Goal: Share content: Share content

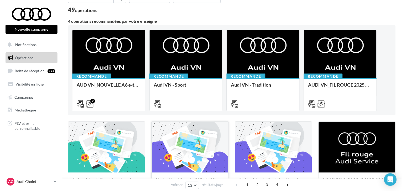
scroll to position [79, 0]
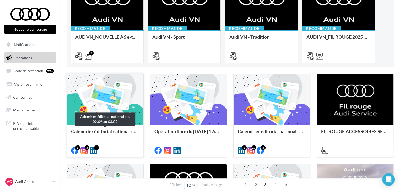
click at [109, 135] on div "Calendrier éditorial national : du 02.09 au 03.09" at bounding box center [105, 134] width 68 height 10
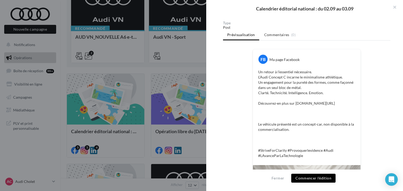
scroll to position [12, 0]
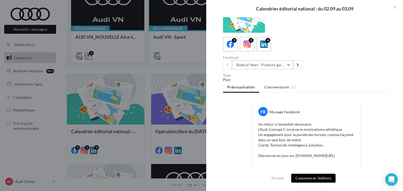
click at [260, 66] on button "Radical Next - Product gallery" at bounding box center [262, 65] width 61 height 9
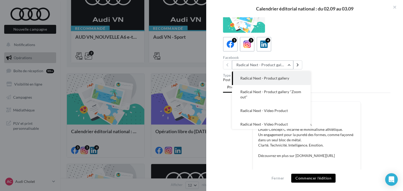
scroll to position [21, 0]
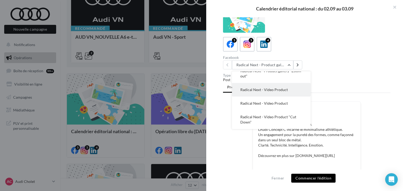
click at [287, 93] on button "Radical Next - Video Product" at bounding box center [271, 90] width 79 height 14
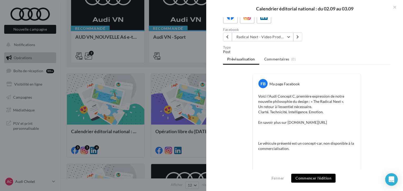
scroll to position [12, 0]
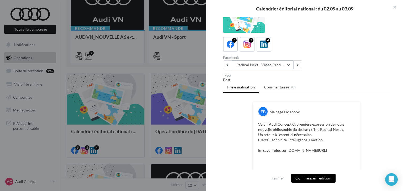
click at [269, 65] on button "Radical Next - Video Product" at bounding box center [262, 65] width 61 height 9
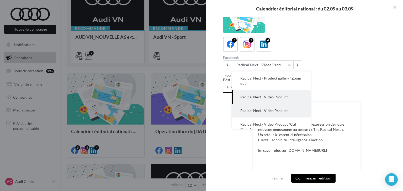
click at [281, 114] on button "Radical Next - Video Product" at bounding box center [271, 111] width 79 height 14
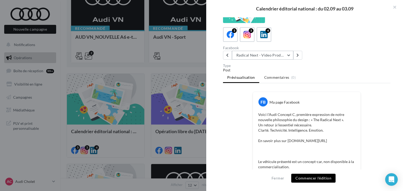
scroll to position [0, 0]
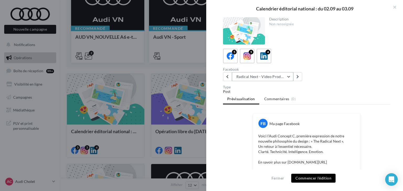
click at [286, 78] on button "Radical Next - Video Product" at bounding box center [262, 76] width 61 height 9
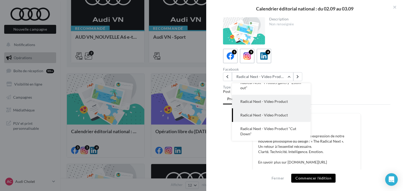
click at [278, 105] on button "Radical Next - Video Product" at bounding box center [271, 102] width 79 height 14
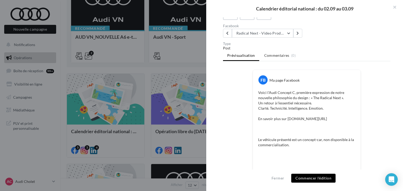
scroll to position [0, 0]
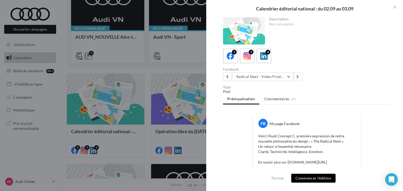
click at [269, 82] on div "Description Non renseignée 5 5 4 Facebook Radical Next - Video Product Radical …" at bounding box center [306, 95] width 201 height 157
click at [274, 77] on button "Radical Next - Video Product" at bounding box center [262, 76] width 61 height 9
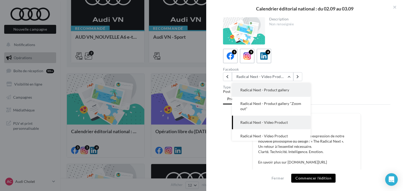
click at [275, 90] on span "Radical Next - Product gallery" at bounding box center [264, 90] width 49 height 4
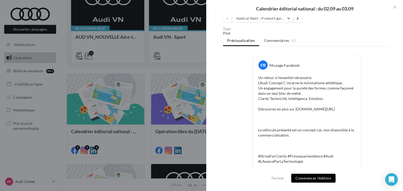
scroll to position [12, 0]
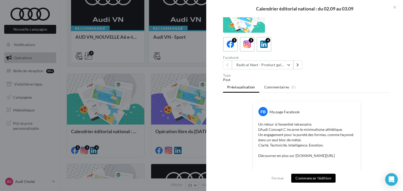
click at [242, 96] on div "Type Post Prévisualisation Commentaires (0) FB Ma page Facebook Un retour à l’e…" at bounding box center [306, 123] width 167 height 99
click at [260, 68] on button "Radical Next - Product gallery" at bounding box center [262, 65] width 61 height 9
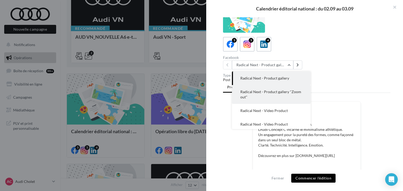
click at [273, 92] on span "Radical Next - Product gallery "Zoom out"" at bounding box center [270, 95] width 61 height 10
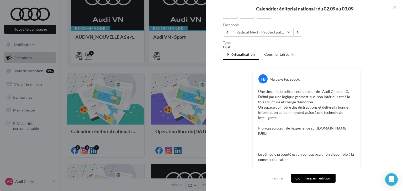
scroll to position [33, 0]
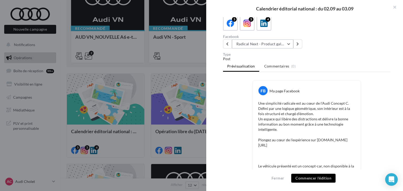
click at [263, 47] on button "Radical Next - Product gallery "Zoom out"" at bounding box center [262, 44] width 61 height 9
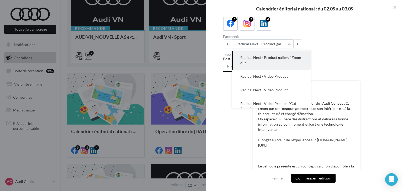
scroll to position [21, 0]
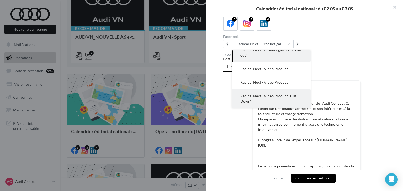
click at [281, 101] on button "Radical Next - Video Product "Cut Down"" at bounding box center [271, 98] width 79 height 19
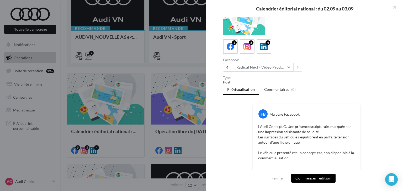
scroll to position [0, 0]
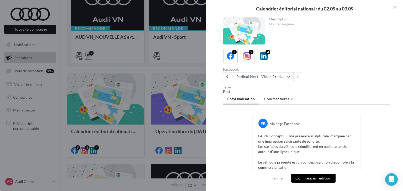
click at [249, 81] on div "Description Non renseignée 5 5 4 Facebook Radical Next - Video Product "Cut Dow…" at bounding box center [306, 95] width 201 height 157
click at [281, 77] on button "Radical Next - Video Product "Cut Down"" at bounding box center [262, 76] width 61 height 9
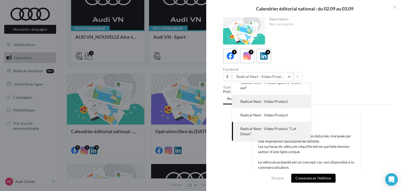
click at [285, 103] on span "Radical Next - Video Product" at bounding box center [263, 101] width 47 height 4
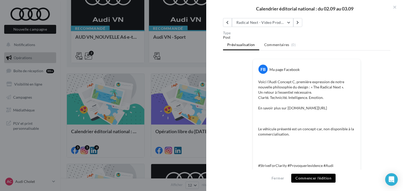
scroll to position [51, 0]
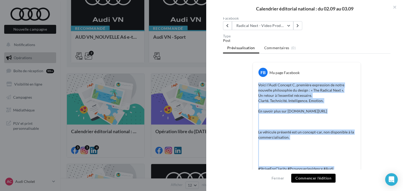
drag, startPoint x: 304, startPoint y: 96, endPoint x: 254, endPoint y: 84, distance: 51.6
click at [254, 84] on div "Voici l’Audi Concept C, première expression de notre nouvelle philosophie du de…" at bounding box center [306, 129] width 105 height 97
copy p "Voici l’Audi Concept C, première expression de notre nouvelle philosophie du de…"
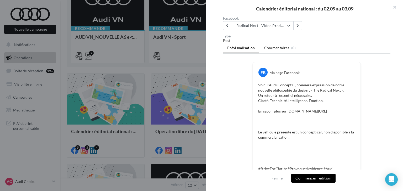
click at [263, 20] on div "Facebook Radical Next - Video Product Radical Next - Product gallery Radical Ne…" at bounding box center [266, 24] width 86 height 14
click at [261, 25] on button "Radical Next - Video Product" at bounding box center [262, 25] width 61 height 9
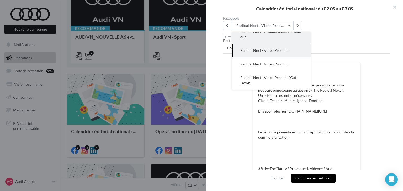
scroll to position [14, 0]
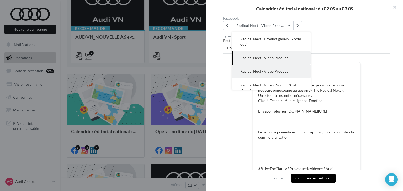
click at [277, 71] on span "Radical Next - Video Product" at bounding box center [263, 71] width 47 height 4
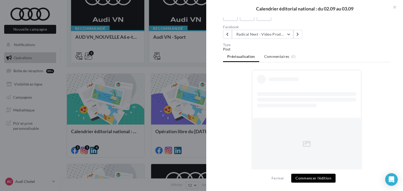
scroll to position [42, 0]
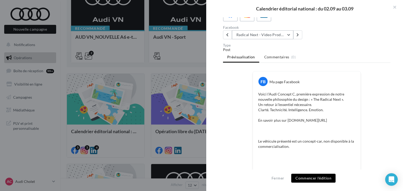
click at [259, 34] on button "Radical Next - Video Product" at bounding box center [262, 34] width 61 height 9
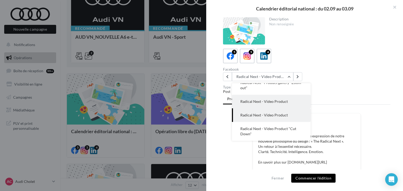
scroll to position [0, 0]
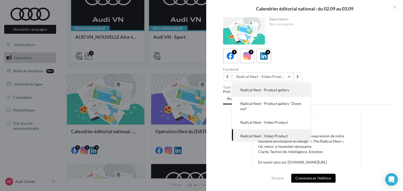
click at [278, 93] on button "Radical Next - Product gallery" at bounding box center [271, 90] width 79 height 14
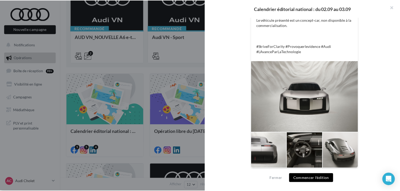
scroll to position [169, 0]
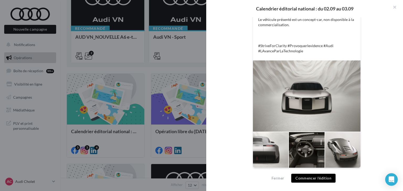
drag, startPoint x: 294, startPoint y: 99, endPoint x: 267, endPoint y: 111, distance: 29.6
click at [272, 109] on div at bounding box center [306, 96] width 107 height 71
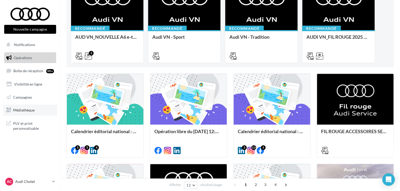
click at [27, 113] on link "Médiathèque" at bounding box center [30, 110] width 54 height 11
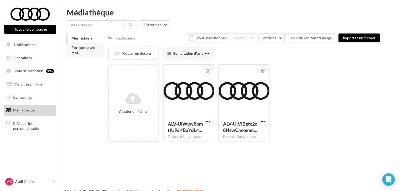
click at [87, 52] on li "Partagés avec moi" at bounding box center [85, 50] width 37 height 15
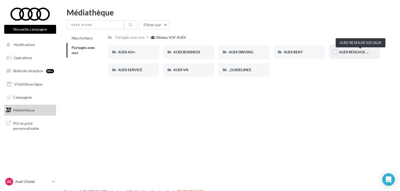
click at [343, 53] on span "AUDI RESEAUX SOCIAUX" at bounding box center [360, 52] width 43 height 4
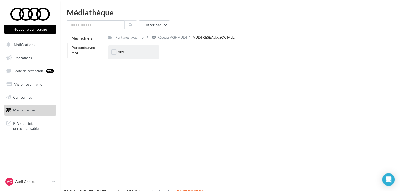
click at [130, 50] on div "2025" at bounding box center [133, 52] width 31 height 5
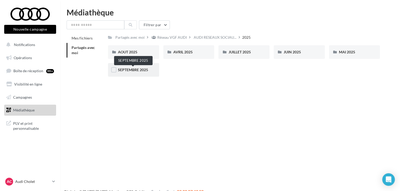
click at [132, 71] on span "SEPTEMBRE 2025" at bounding box center [133, 70] width 30 height 4
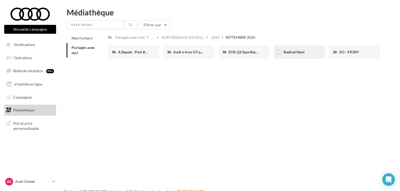
click at [307, 54] on div "Radical Next" at bounding box center [299, 52] width 31 height 5
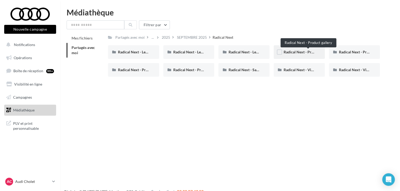
click at [295, 54] on span "Radical Next - Product gallery" at bounding box center [308, 52] width 49 height 4
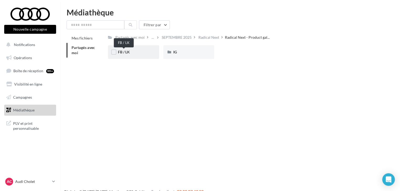
click at [122, 51] on span "FB / LK" at bounding box center [124, 52] width 12 height 4
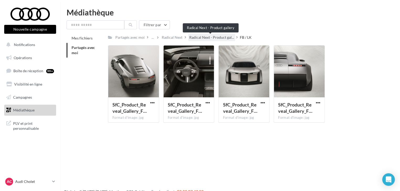
click at [208, 37] on span "Radical Next - Product gal..." at bounding box center [211, 37] width 45 height 5
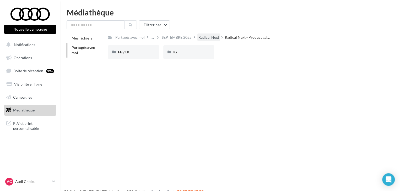
click at [214, 35] on div "Radical Next" at bounding box center [208, 38] width 23 height 8
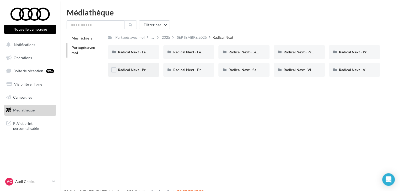
click at [142, 73] on div "Radical Next - Product interior (IG)" at bounding box center [133, 69] width 31 height 5
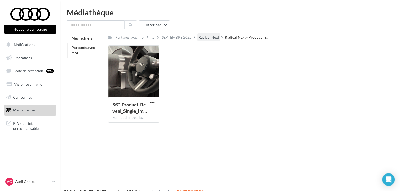
click at [211, 35] on div "Radical Next" at bounding box center [208, 38] width 23 height 8
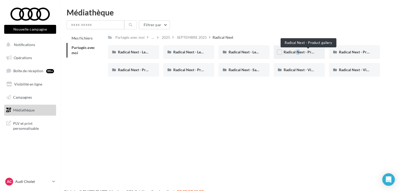
click at [295, 52] on span "Radical Next - Product gallery" at bounding box center [308, 52] width 49 height 4
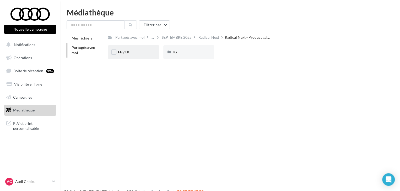
click at [145, 51] on div "FB / LK" at bounding box center [133, 52] width 31 height 5
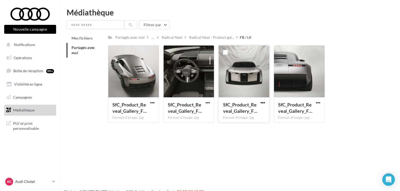
click at [262, 103] on span "button" at bounding box center [263, 103] width 4 height 4
click at [259, 115] on button "Télécharger" at bounding box center [240, 113] width 52 height 14
click at [153, 103] on span "button" at bounding box center [152, 103] width 4 height 4
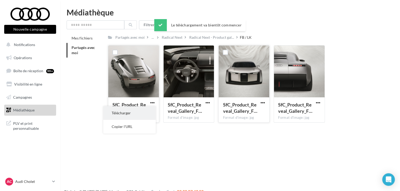
click at [147, 114] on button "Télécharger" at bounding box center [129, 113] width 52 height 14
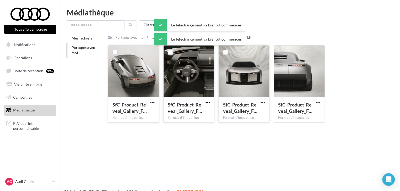
click at [205, 101] on button "button" at bounding box center [207, 103] width 7 height 5
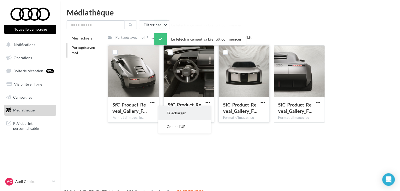
click at [204, 114] on button "Télécharger" at bounding box center [184, 113] width 52 height 14
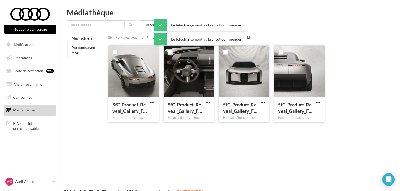
click at [316, 104] on span "button" at bounding box center [318, 103] width 4 height 4
click at [313, 114] on button "Télécharger" at bounding box center [295, 113] width 52 height 14
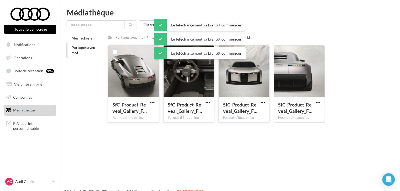
click at [267, 18] on div "Médiathèque Filtrer par Mes fichiers Partagés avec moi Partagés avec moi ... Ra…" at bounding box center [230, 67] width 340 height 119
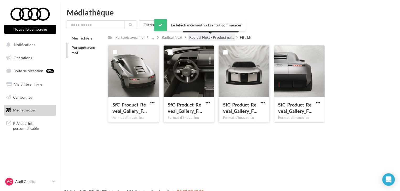
click at [202, 40] on span "Radical Next - Product gal..." at bounding box center [211, 37] width 45 height 5
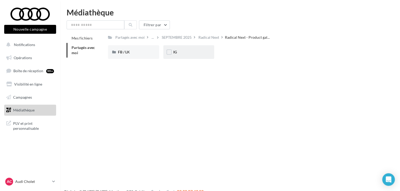
click at [164, 56] on div "IG" at bounding box center [188, 52] width 51 height 14
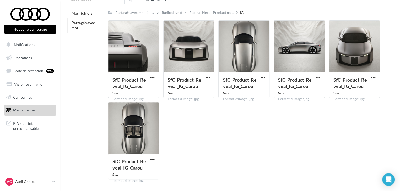
scroll to position [26, 0]
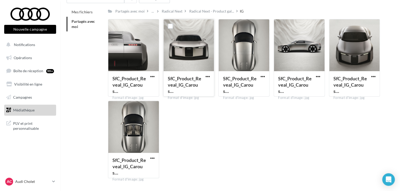
click at [204, 76] on button "button" at bounding box center [207, 76] width 7 height 5
click at [195, 89] on button "Télécharger" at bounding box center [184, 87] width 52 height 14
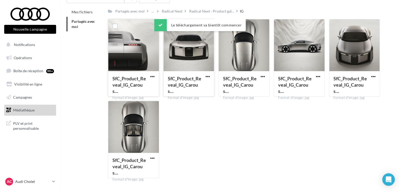
click at [149, 77] on button "button" at bounding box center [152, 76] width 7 height 5
click at [150, 87] on button "Télécharger" at bounding box center [129, 87] width 52 height 14
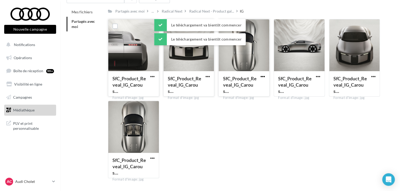
click at [263, 78] on span "button" at bounding box center [263, 76] width 4 height 4
click at [256, 87] on button "Télécharger" at bounding box center [240, 87] width 52 height 14
click at [330, 130] on div "SfC_Product_Reveal_IG_Carous… Format d'image: jpg SfC_Product_Reveal_IG_Carouse…" at bounding box center [246, 101] width 276 height 164
click at [321, 77] on button "button" at bounding box center [318, 76] width 7 height 5
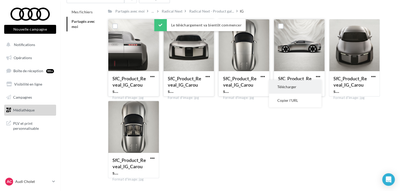
click at [291, 87] on button "Télécharger" at bounding box center [295, 87] width 52 height 14
click at [374, 77] on span "button" at bounding box center [373, 76] width 4 height 4
click at [352, 92] on button "Télécharger" at bounding box center [350, 87] width 52 height 14
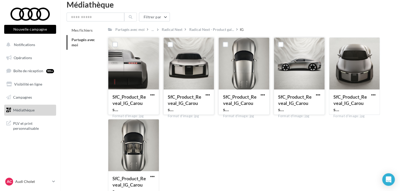
scroll to position [0, 0]
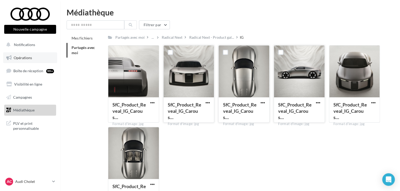
click at [22, 58] on span "Opérations" at bounding box center [23, 58] width 18 height 4
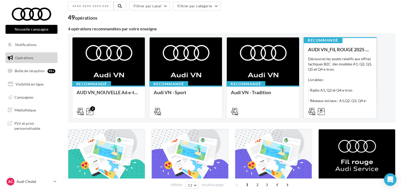
scroll to position [131, 0]
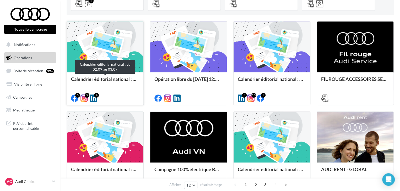
click at [110, 86] on div "Calendrier éditorial national : du 02.09 au 03.09" at bounding box center [105, 82] width 68 height 10
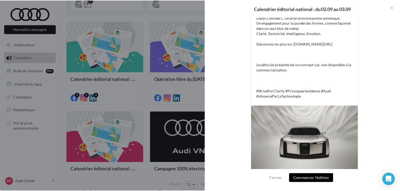
scroll to position [90, 0]
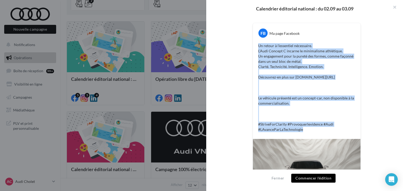
drag, startPoint x: 302, startPoint y: 131, endPoint x: 255, endPoint y: 46, distance: 97.6
click at [255, 46] on div "Un retour à l’essentiel nécessaire. L’Audi Concept C incarne le minimalisme ath…" at bounding box center [306, 88] width 105 height 92
copy p "Un retour à l’essentiel nécessaire. L’Audi Concept C incarne le minimalisme ath…"
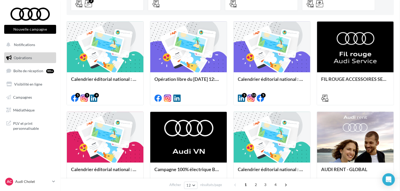
click at [0, 106] on nav "Nouvelle campagne Nouvelle campagne Notifications Opérations Boîte de réception…" at bounding box center [30, 95] width 60 height 191
click at [22, 107] on link "Médiathèque" at bounding box center [30, 110] width 54 height 11
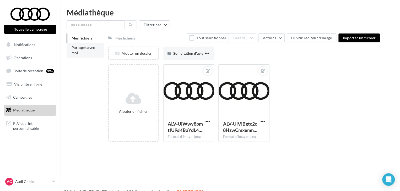
click at [88, 55] on li "Partagés avec moi" at bounding box center [85, 50] width 37 height 15
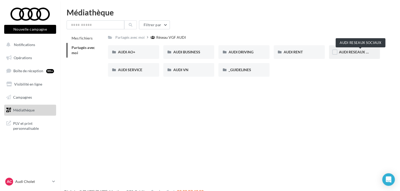
click at [342, 54] on span "AUDI RESEAUX SOCIAUX" at bounding box center [360, 52] width 43 height 4
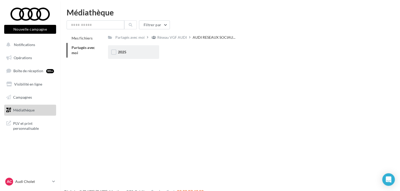
click at [145, 50] on div "2025" at bounding box center [133, 52] width 31 height 5
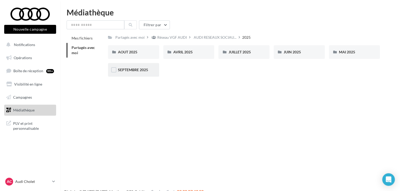
click at [140, 74] on div "SEPTEMBRE 2025" at bounding box center [133, 70] width 51 height 14
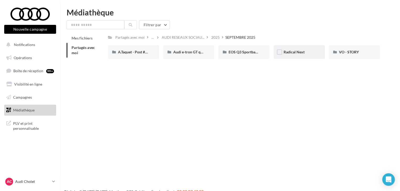
click at [300, 57] on div "Radical Next" at bounding box center [299, 52] width 51 height 14
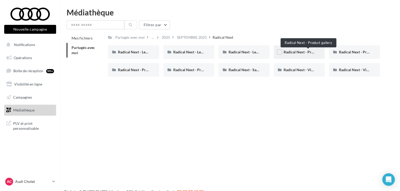
click at [299, 52] on span "Radical Next - Product gallery" at bounding box center [308, 52] width 49 height 4
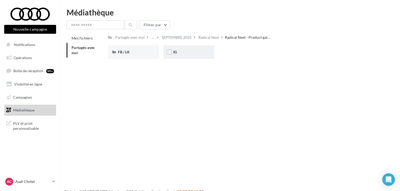
click at [191, 52] on div "IG" at bounding box center [188, 52] width 31 height 5
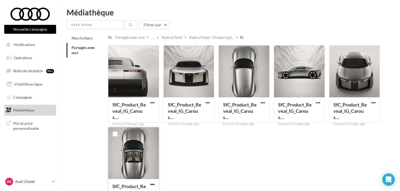
click at [152, 186] on span "button" at bounding box center [152, 184] width 4 height 4
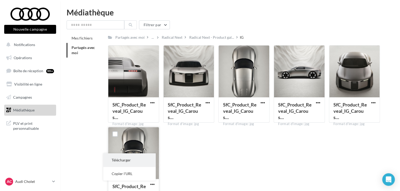
click at [148, 161] on button "Télécharger" at bounding box center [129, 161] width 52 height 14
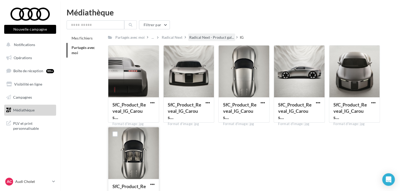
click at [204, 40] on div "Radical Next - Product gal..." at bounding box center [211, 38] width 47 height 8
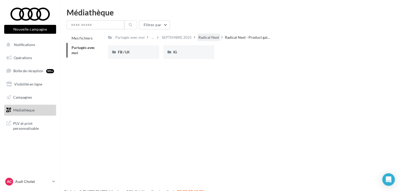
click at [217, 36] on div "Radical Next" at bounding box center [208, 37] width 21 height 5
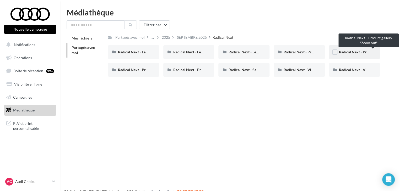
click at [356, 51] on span "Radical Next - Product gallery "Zoom out"" at bounding box center [373, 52] width 69 height 4
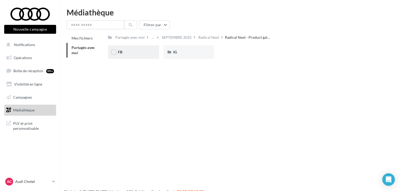
click at [132, 51] on div "FB" at bounding box center [133, 52] width 31 height 5
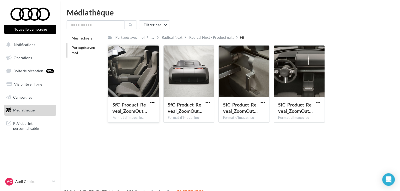
click at [152, 103] on span "button" at bounding box center [152, 103] width 4 height 4
click at [148, 112] on button "Télécharger" at bounding box center [129, 113] width 52 height 14
drag, startPoint x: 205, startPoint y: 103, endPoint x: 204, endPoint y: 106, distance: 3.0
click at [205, 103] on span "button" at bounding box center [207, 103] width 4 height 4
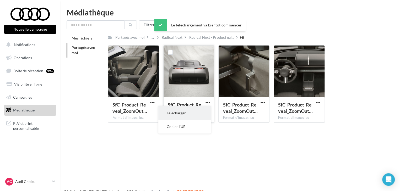
click at [196, 117] on button "Télécharger" at bounding box center [184, 113] width 52 height 14
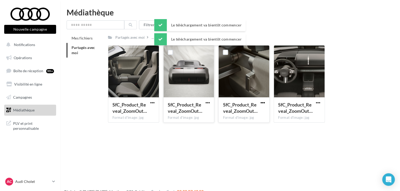
click at [264, 102] on span "button" at bounding box center [263, 103] width 4 height 4
click at [242, 116] on button "Télécharger" at bounding box center [240, 113] width 52 height 14
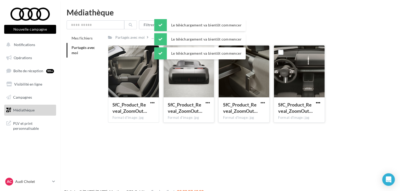
click at [319, 104] on span "button" at bounding box center [318, 103] width 4 height 4
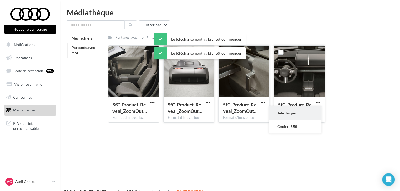
click at [298, 119] on button "Télécharger" at bounding box center [295, 113] width 52 height 14
click at [95, 85] on div "Mes fichiers Partagés avec moi Partagés avec moi ... Radical Next Radical Next …" at bounding box center [232, 81] width 331 height 94
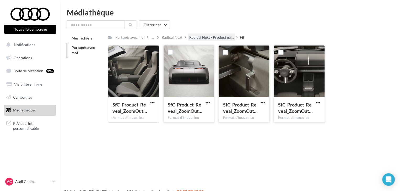
click at [194, 40] on div "Radical Next - Product gal..." at bounding box center [211, 38] width 47 height 8
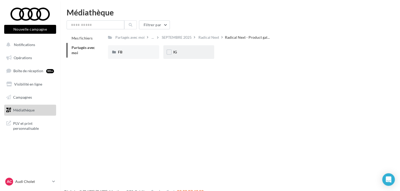
click at [184, 50] on div "IG" at bounding box center [188, 52] width 31 height 5
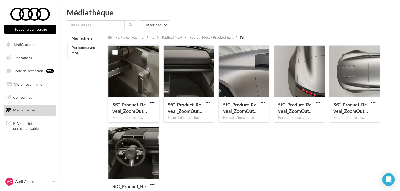
click at [152, 104] on span "button" at bounding box center [152, 103] width 4 height 4
click at [151, 115] on button "Télécharger" at bounding box center [129, 113] width 52 height 14
click at [207, 103] on span "button" at bounding box center [207, 103] width 4 height 4
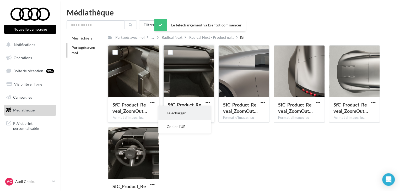
click at [195, 118] on button "Télécharger" at bounding box center [184, 113] width 52 height 14
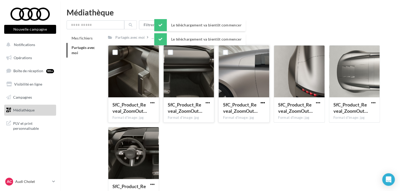
click at [261, 103] on span "button" at bounding box center [263, 103] width 4 height 4
click at [242, 117] on button "Télécharger" at bounding box center [240, 113] width 52 height 14
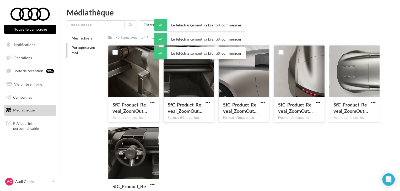
click at [317, 105] on span "button" at bounding box center [318, 103] width 4 height 4
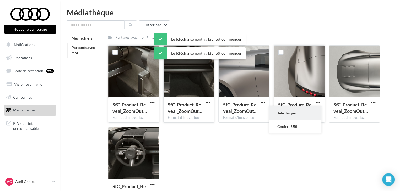
click at [300, 115] on button "Télécharger" at bounding box center [295, 113] width 52 height 14
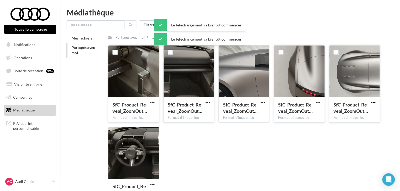
click at [373, 105] on span "button" at bounding box center [373, 103] width 4 height 4
click at [371, 110] on button "Télécharger" at bounding box center [350, 113] width 52 height 14
click at [151, 183] on span "button" at bounding box center [152, 184] width 4 height 4
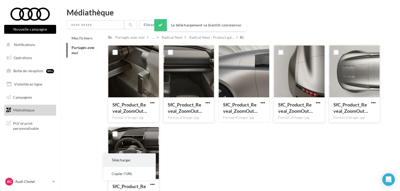
click at [152, 158] on button "Télécharger" at bounding box center [129, 161] width 52 height 14
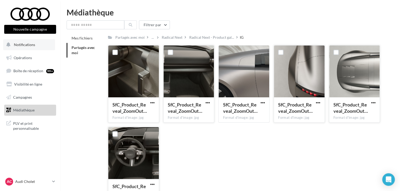
click at [20, 48] on button "Notifications" at bounding box center [29, 44] width 52 height 11
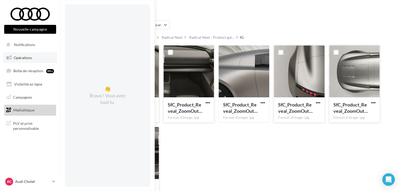
click at [16, 56] on span "Opérations" at bounding box center [23, 58] width 18 height 4
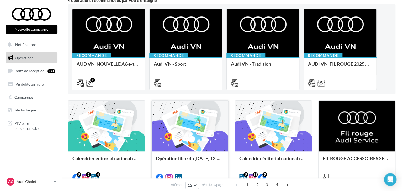
scroll to position [52, 0]
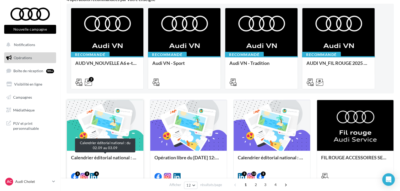
click at [101, 162] on div "Calendrier éditorial national : du 02.09 au 03.09" at bounding box center [105, 160] width 68 height 10
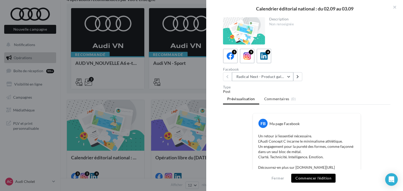
click at [248, 76] on button "Radical Next - Product gallery" at bounding box center [262, 76] width 61 height 9
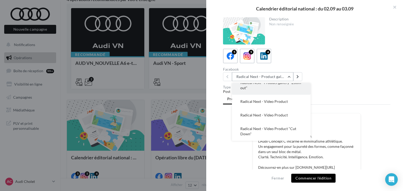
scroll to position [0, 0]
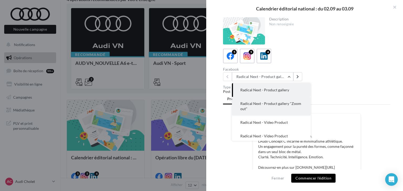
click at [285, 107] on button "Radical Next - Product gallery "Zoom out"" at bounding box center [271, 106] width 79 height 19
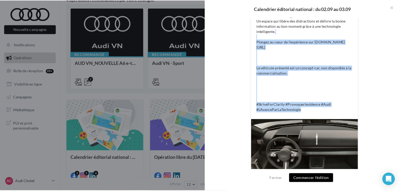
scroll to position [52, 0]
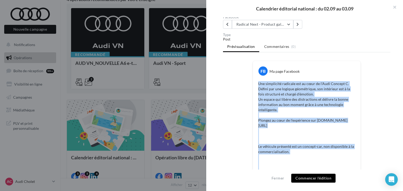
drag, startPoint x: 304, startPoint y: 113, endPoint x: 257, endPoint y: 84, distance: 55.0
click at [257, 84] on div "Une simplicité radicale est au cœur de l’Audi Concept [PERSON_NAME] par une log…" at bounding box center [306, 136] width 105 height 113
copy p "Une simplicité radicale est au cœur de l’Audi Concept [PERSON_NAME] par une log…"
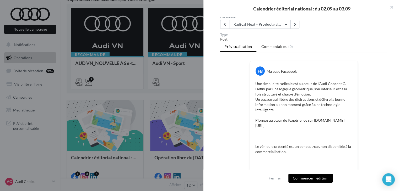
click at [196, 89] on div at bounding box center [200, 95] width 400 height 191
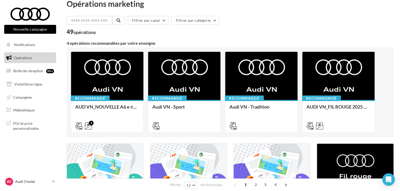
scroll to position [0, 0]
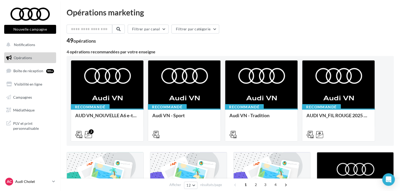
drag, startPoint x: 54, startPoint y: 184, endPoint x: 52, endPoint y: 181, distance: 3.2
click at [55, 184] on icon at bounding box center [53, 182] width 3 height 4
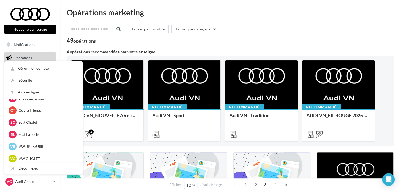
scroll to position [105, 0]
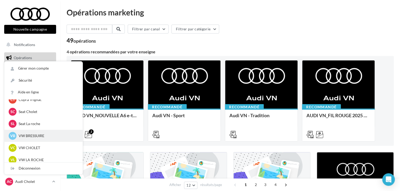
click at [30, 136] on p "VW BRESSUIRE" at bounding box center [48, 135] width 58 height 5
